Goal: Task Accomplishment & Management: Manage account settings

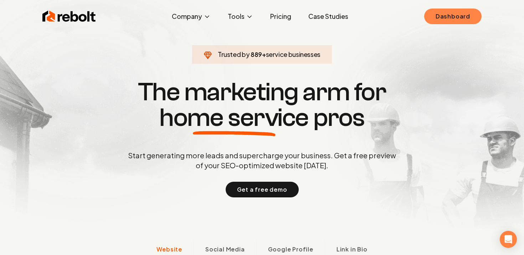
click at [438, 16] on link "Dashboard" at bounding box center [452, 17] width 57 height 16
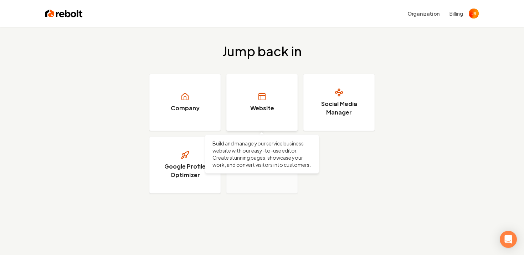
click at [256, 106] on h3 "Website" at bounding box center [262, 108] width 24 height 9
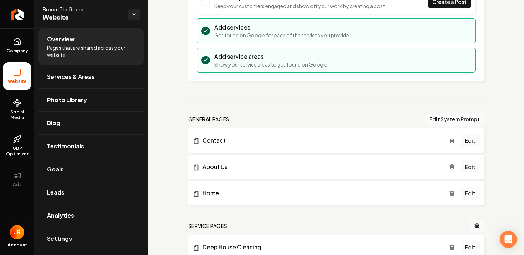
scroll to position [122, 0]
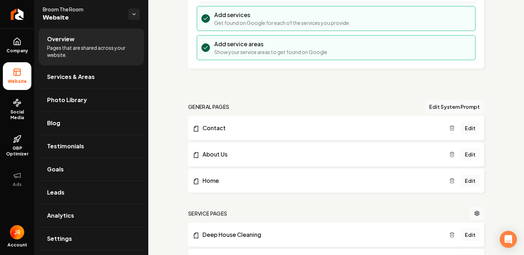
click at [470, 155] on link "Edit" at bounding box center [469, 154] width 19 height 13
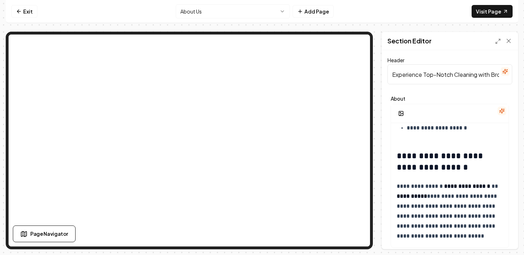
scroll to position [345, 0]
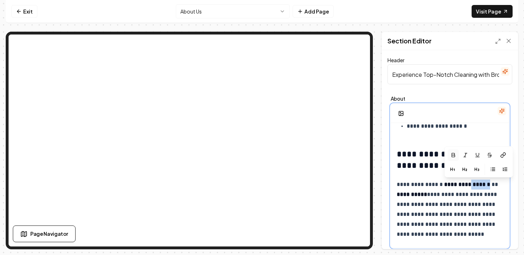
drag, startPoint x: 489, startPoint y: 187, endPoint x: 468, endPoint y: 187, distance: 21.7
click at [468, 187] on p "**********" at bounding box center [449, 210] width 106 height 60
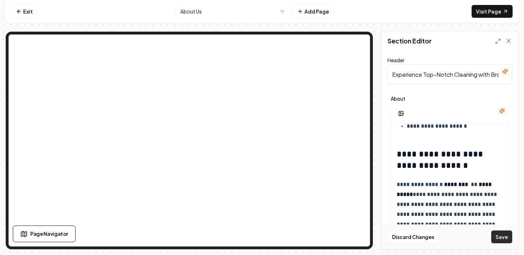
click at [502, 235] on button "Save" at bounding box center [501, 237] width 21 height 13
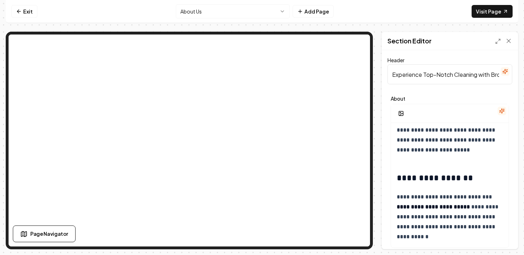
scroll to position [16, 0]
